Goal: Complete application form

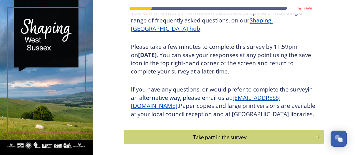
scroll to position [111, 0]
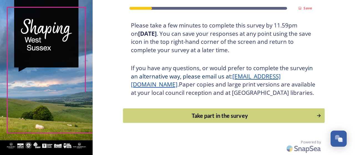
click at [216, 122] on button "Take part in the survey" at bounding box center [224, 116] width 202 height 15
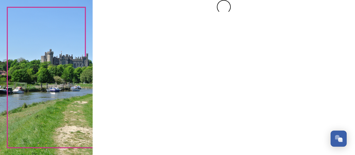
scroll to position [0, 0]
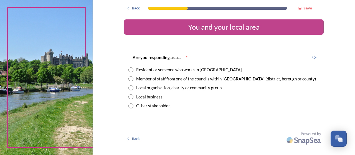
click at [147, 97] on div "Local business" at bounding box center [149, 97] width 26 height 6
radio input "true"
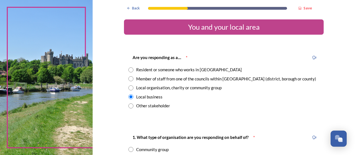
click at [156, 69] on div "Resident or someone who works in [GEOGRAPHIC_DATA]" at bounding box center [189, 70] width 106 height 6
radio input "true"
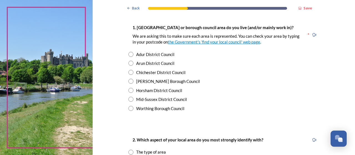
scroll to position [111, 0]
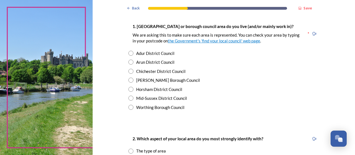
click at [150, 80] on div "[PERSON_NAME] Borough Council" at bounding box center [168, 80] width 64 height 6
radio input "true"
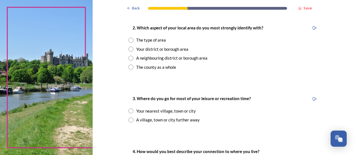
click at [151, 42] on div "The type of area" at bounding box center [151, 40] width 30 height 6
radio input "true"
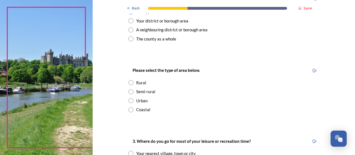
scroll to position [278, 0]
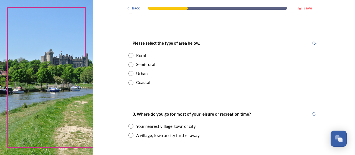
click at [139, 53] on div "Rural" at bounding box center [141, 55] width 10 height 6
radio input "true"
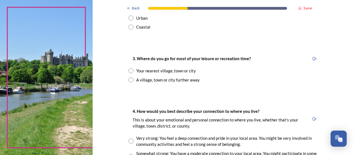
click at [167, 73] on div "Your nearest village, town or city" at bounding box center [166, 71] width 60 height 6
radio input "true"
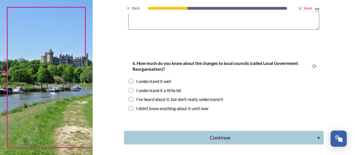
scroll to position [627, 0]
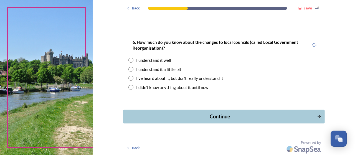
click at [196, 117] on div "Continue" at bounding box center [220, 116] width 188 height 7
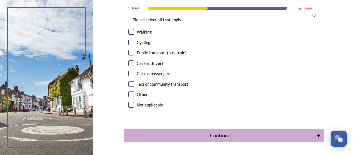
scroll to position [547, 0]
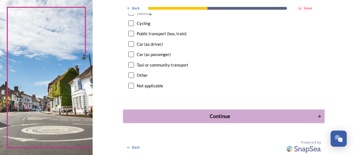
click at [201, 110] on button "Continue" at bounding box center [224, 117] width 202 height 14
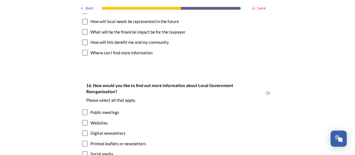
scroll to position [1561, 0]
